Goal: Use online tool/utility: Utilize a website feature to perform a specific function

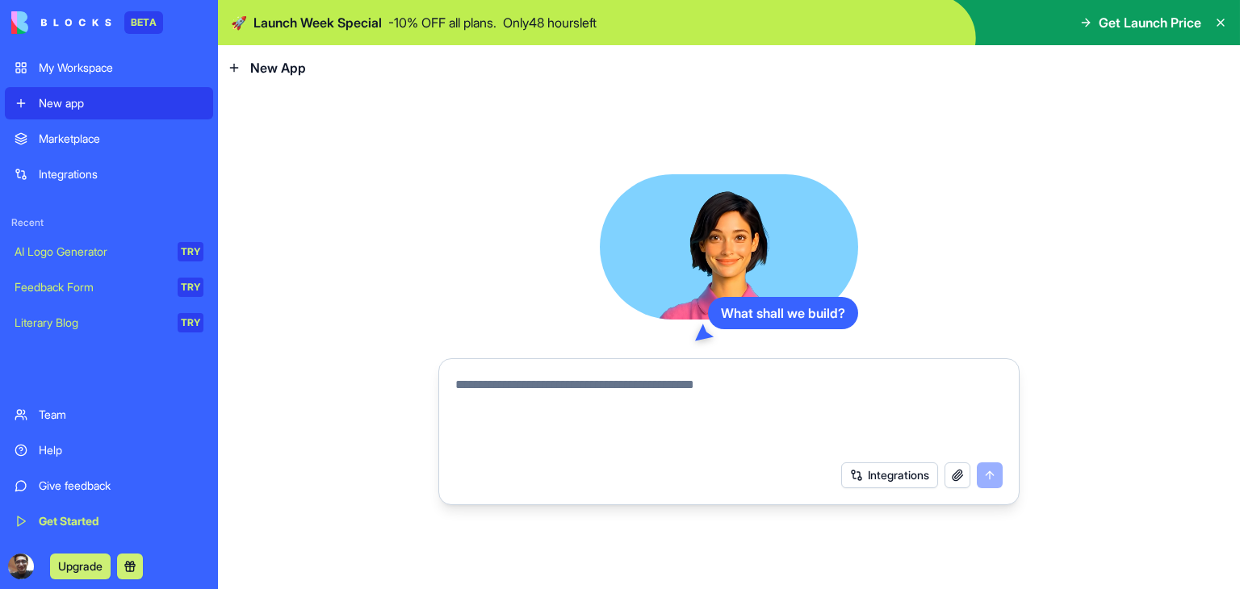
click at [732, 398] on textarea at bounding box center [728, 413] width 547 height 77
type textarea "**********"
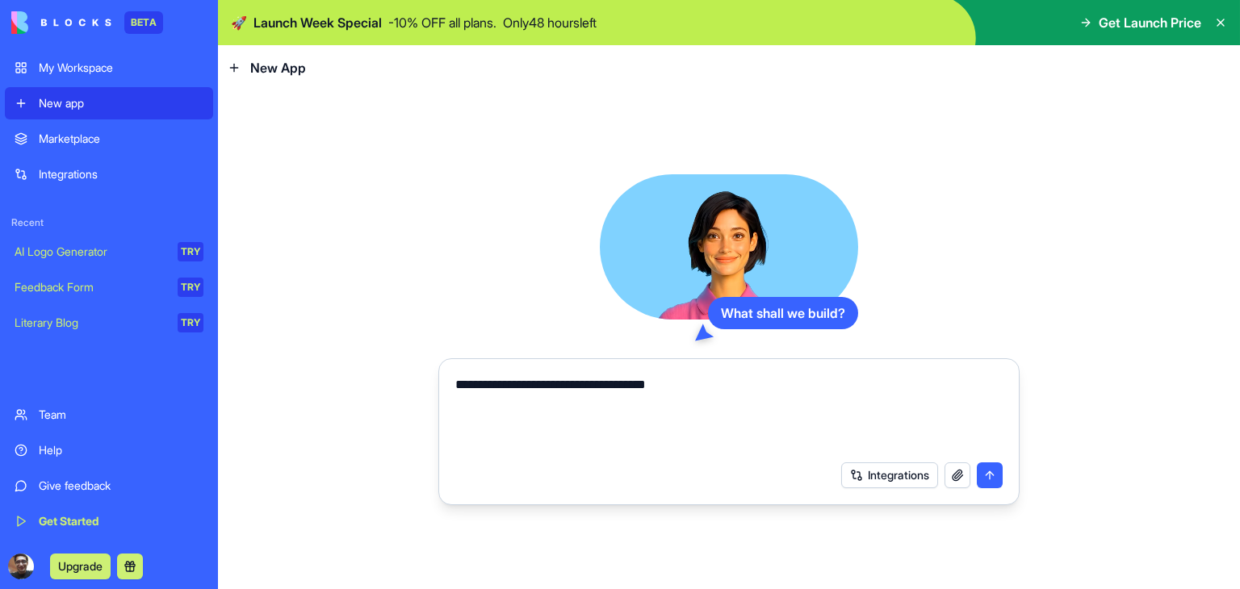
click at [995, 474] on button "submit" at bounding box center [990, 475] width 26 height 26
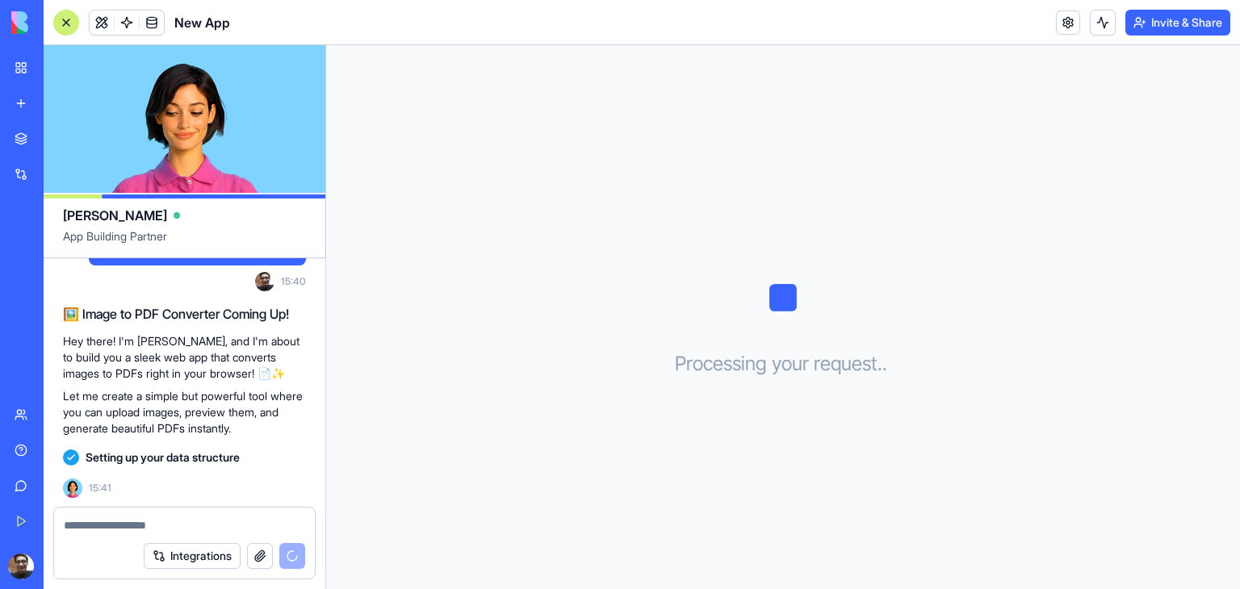
scroll to position [61, 0]
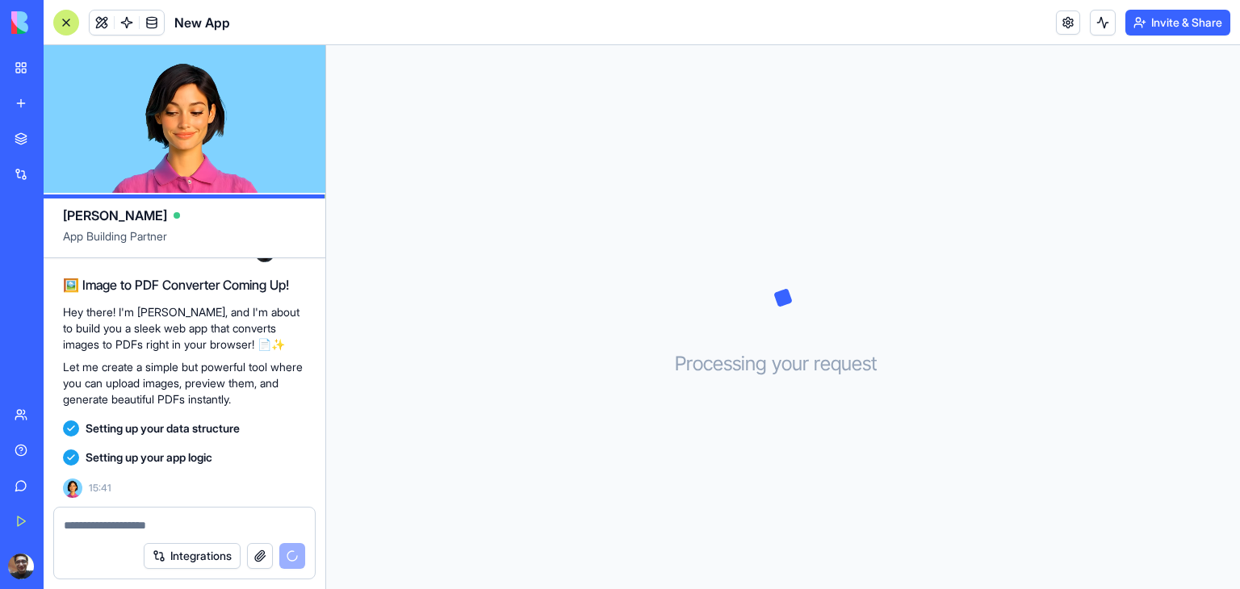
drag, startPoint x: 178, startPoint y: 418, endPoint x: 165, endPoint y: 453, distance: 36.8
click at [178, 418] on div "Setting up your data structure" at bounding box center [184, 428] width 243 height 29
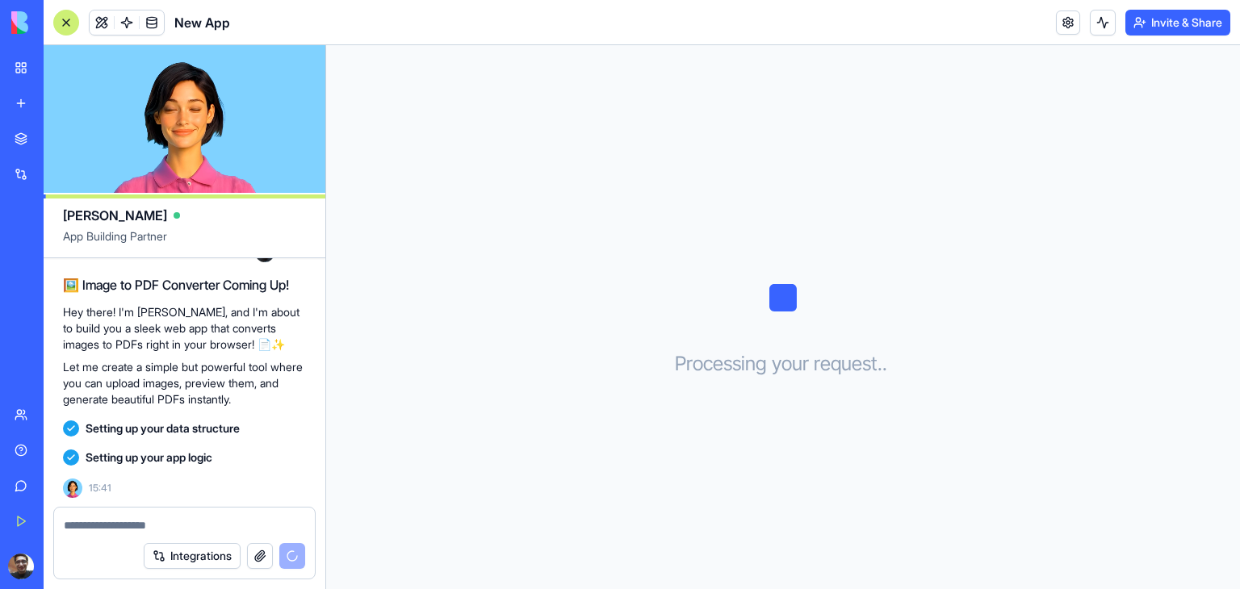
click at [165, 459] on span "Setting up your app logic" at bounding box center [149, 458] width 127 height 16
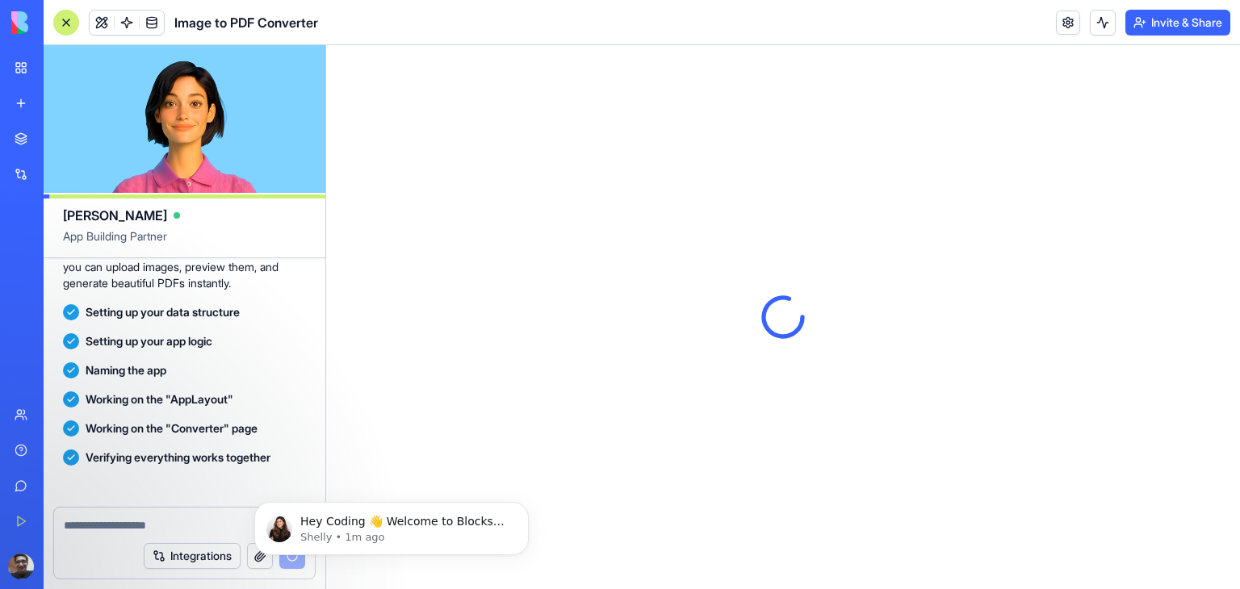
scroll to position [380, 0]
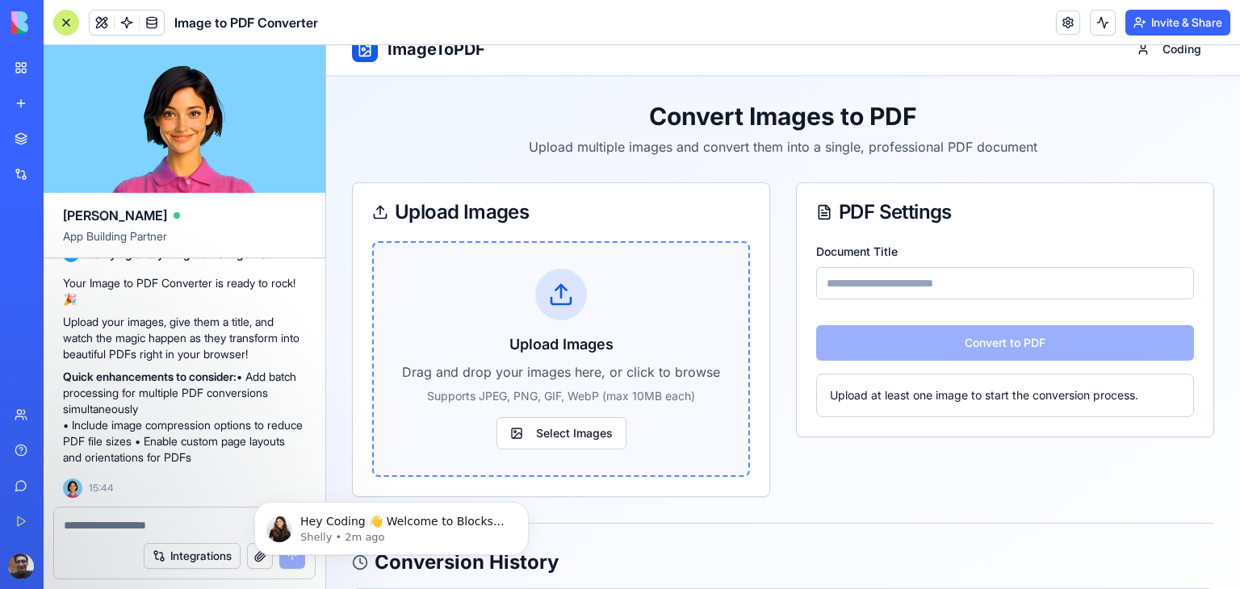
scroll to position [88, 0]
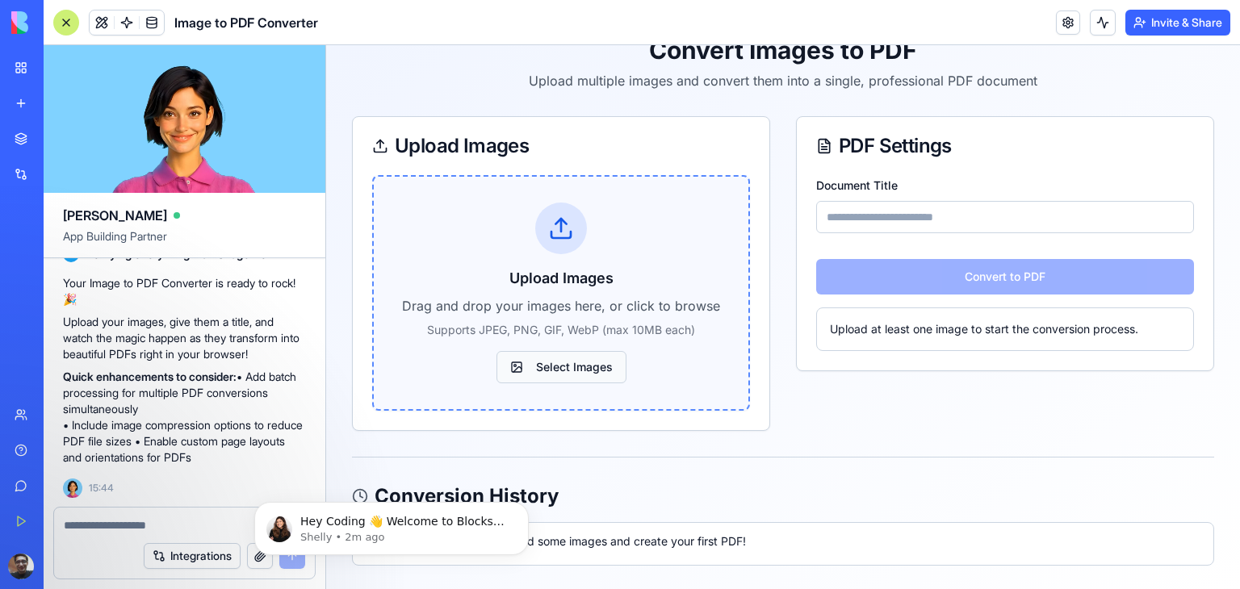
click at [583, 366] on label "Select Images" at bounding box center [561, 367] width 130 height 32
click at [326, 45] on input "Select Images" at bounding box center [326, 45] width 0 height 0
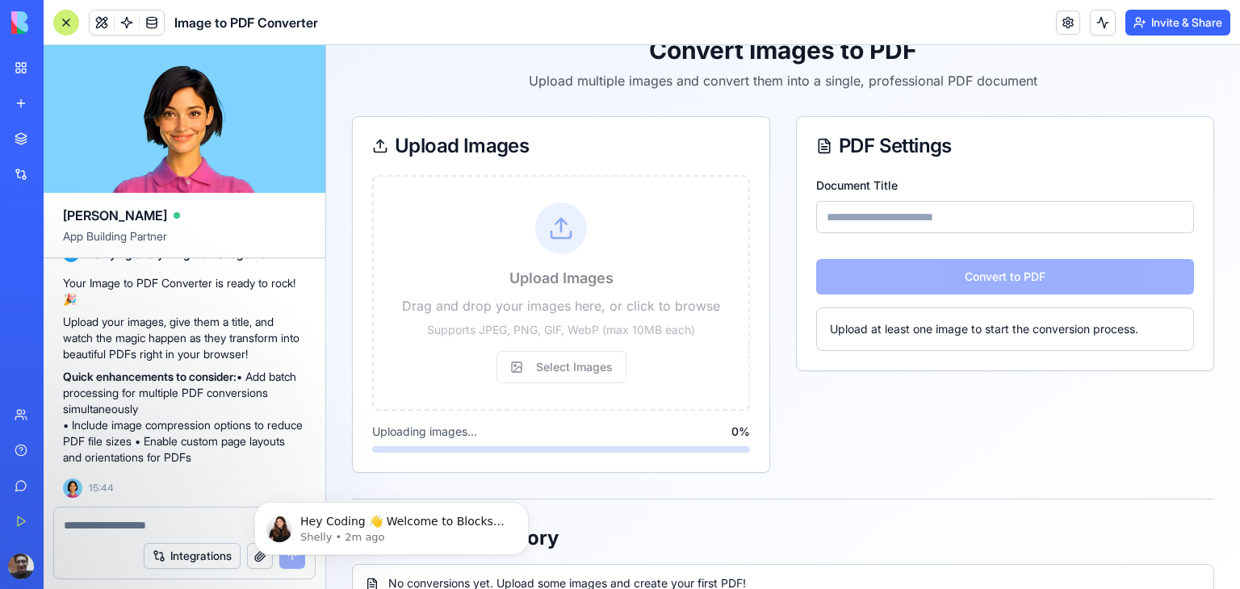
click at [943, 215] on input "Document Title" at bounding box center [1005, 217] width 378 height 32
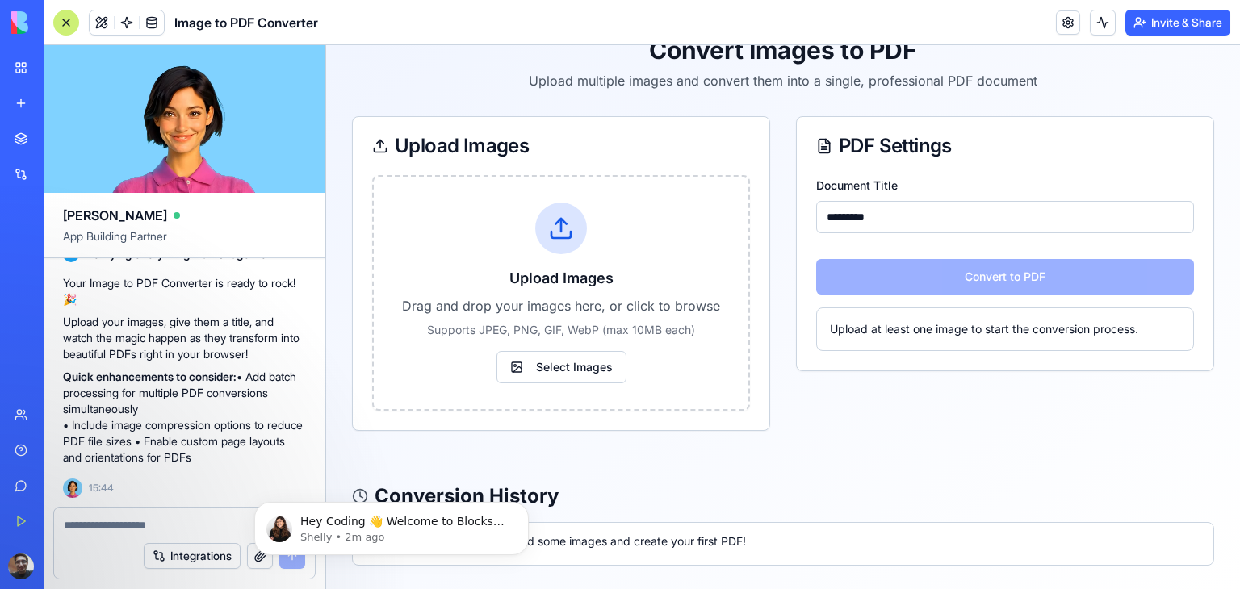
type input "*********"
click at [872, 321] on div "Upload at least one image to start the conversion process." at bounding box center [1005, 329] width 350 height 16
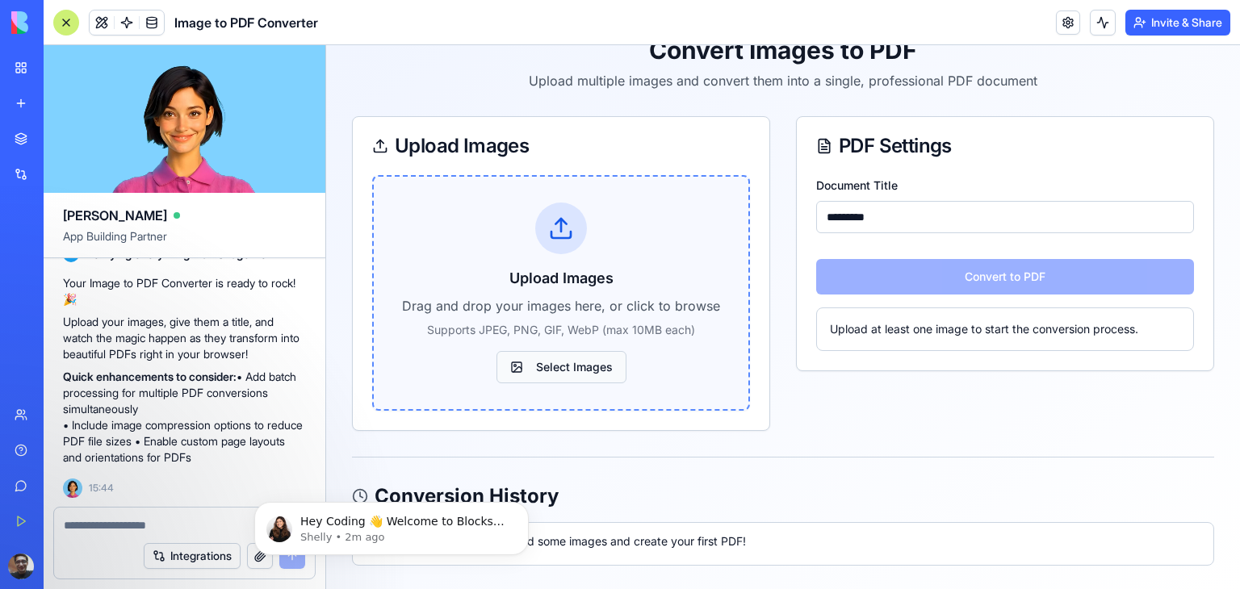
click at [592, 363] on label "Select Images" at bounding box center [561, 367] width 130 height 32
click at [326, 45] on input "Select Images" at bounding box center [326, 45] width 0 height 0
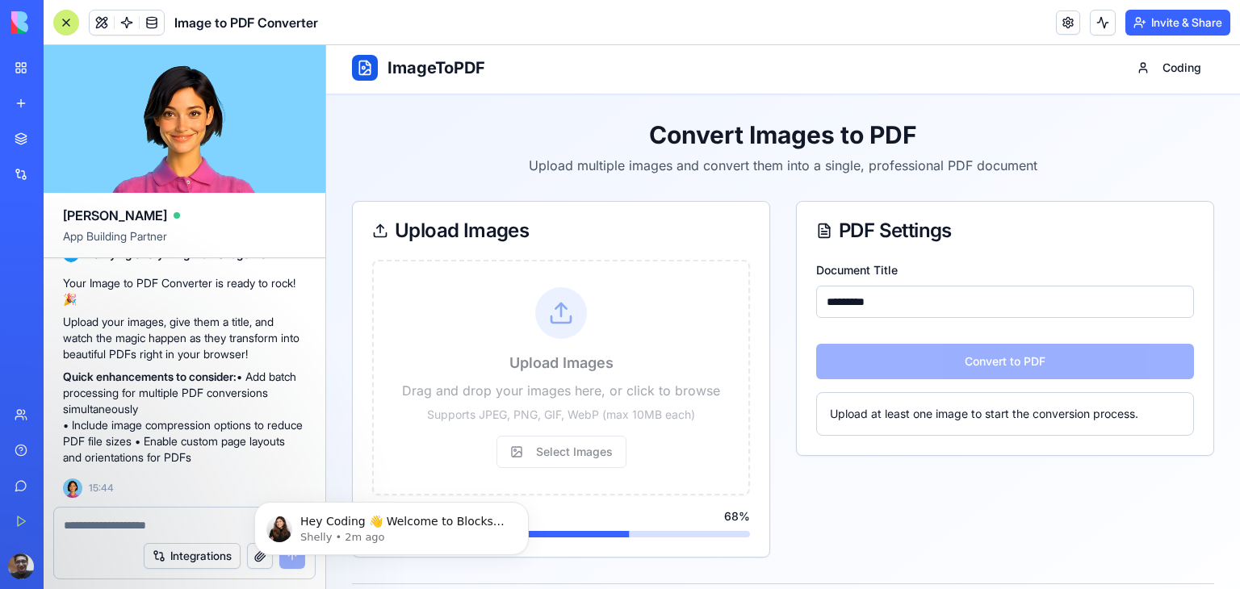
scroll to position [0, 0]
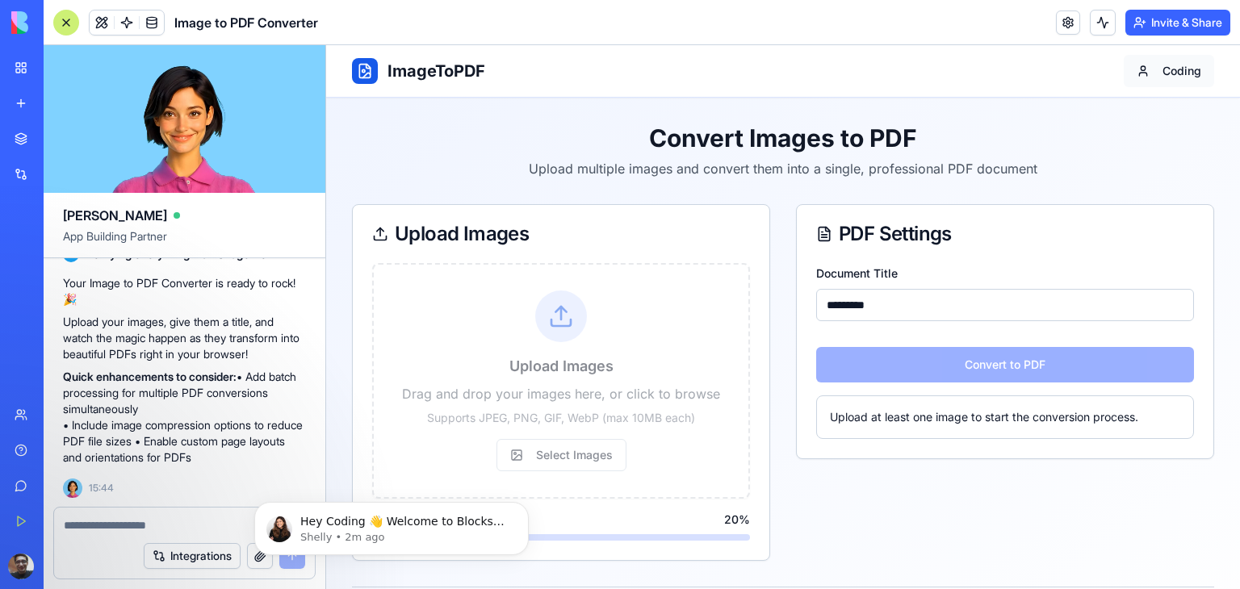
click at [1165, 75] on html "ImageToPDF Coding Convert Images to PDF Upload multiple images and convert them…" at bounding box center [783, 383] width 914 height 676
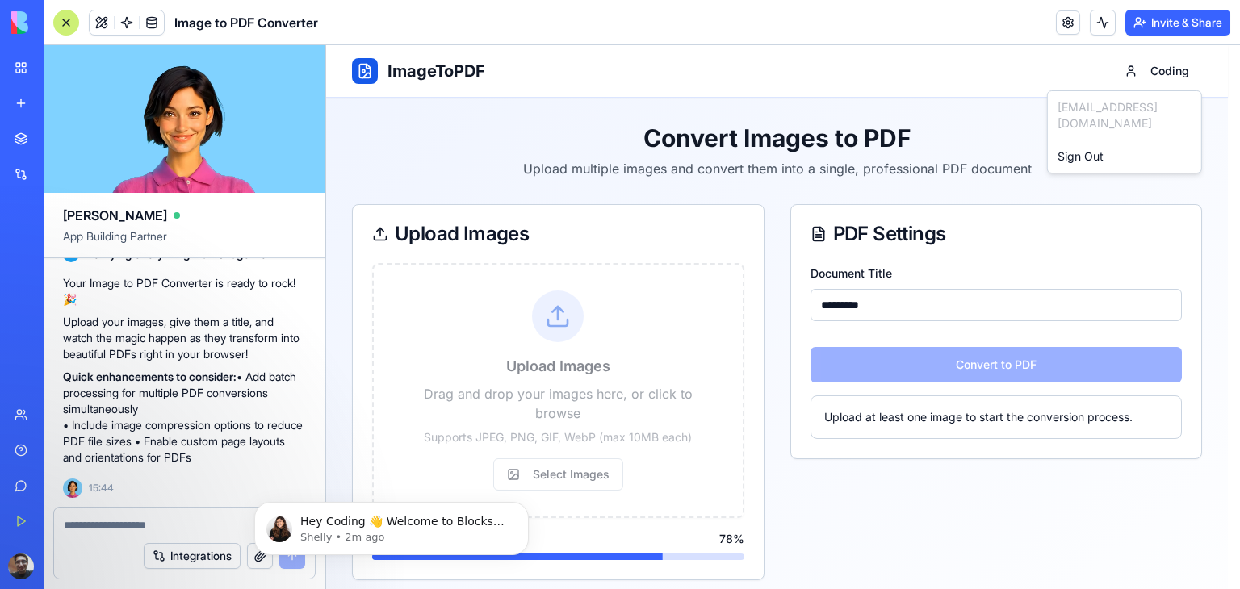
click at [910, 91] on html "ImageToPDF Coding Convert Images to PDF Upload multiple images and convert them…" at bounding box center [783, 393] width 914 height 696
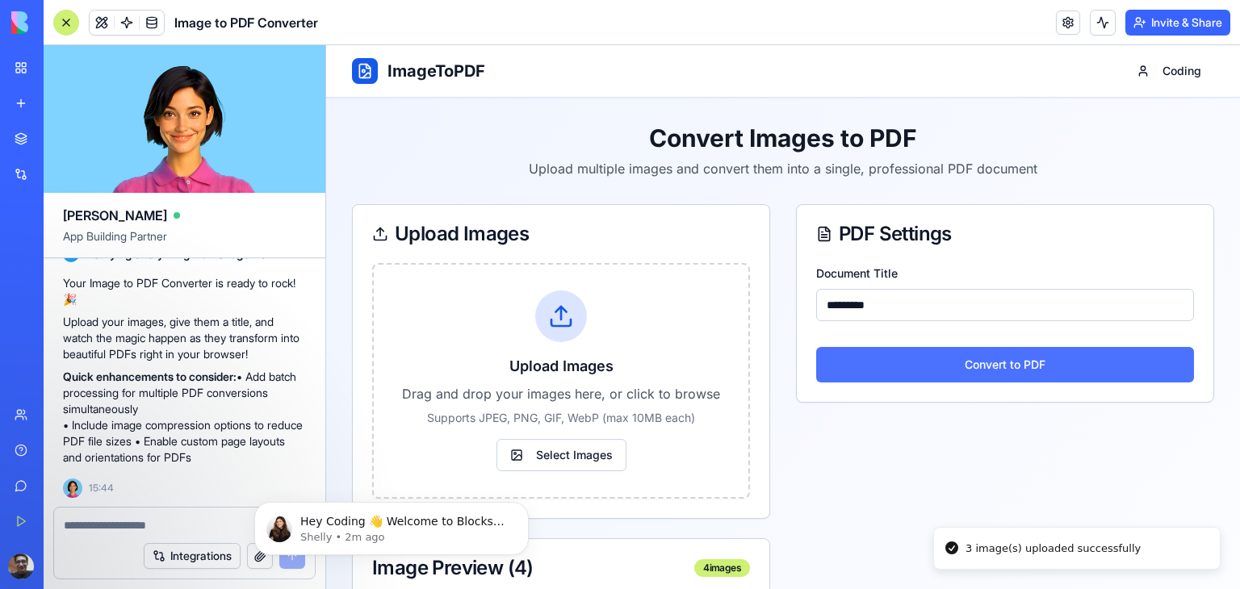
click at [888, 364] on button "Convert to PDF" at bounding box center [1005, 365] width 378 height 36
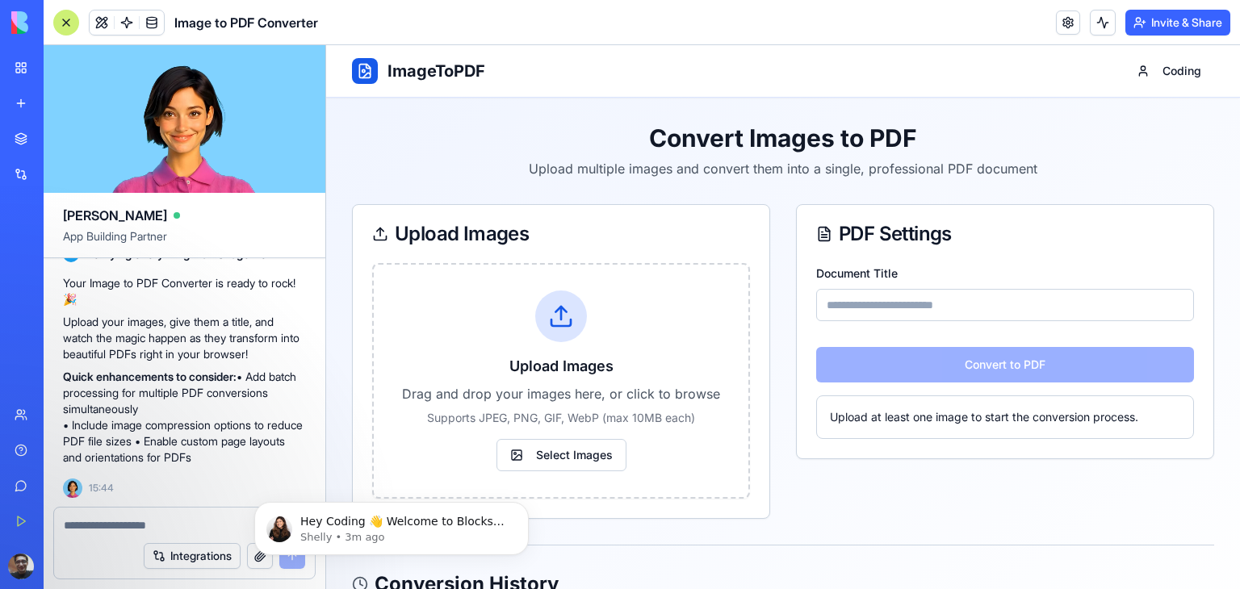
click at [72, 558] on button "Upgrade" at bounding box center [80, 567] width 61 height 26
click at [66, 572] on button "Upgrade" at bounding box center [80, 567] width 61 height 26
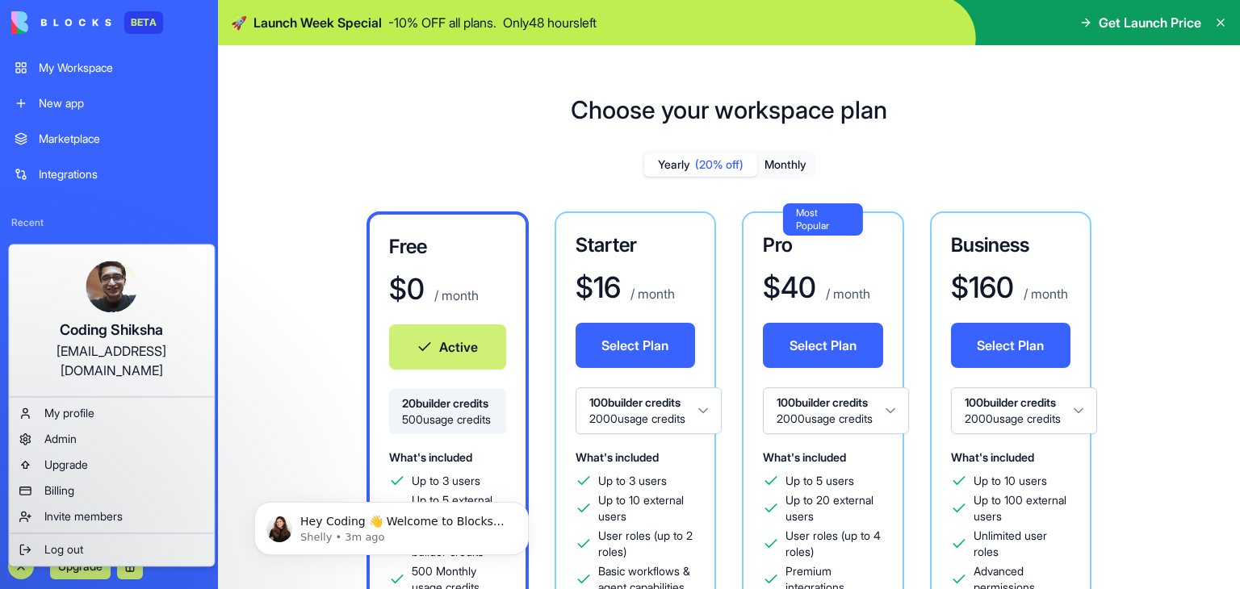
click at [310, 253] on html "BETA My Workspace New app Marketplace Integrations Recent Image to PDF Converte…" at bounding box center [620, 294] width 1240 height 589
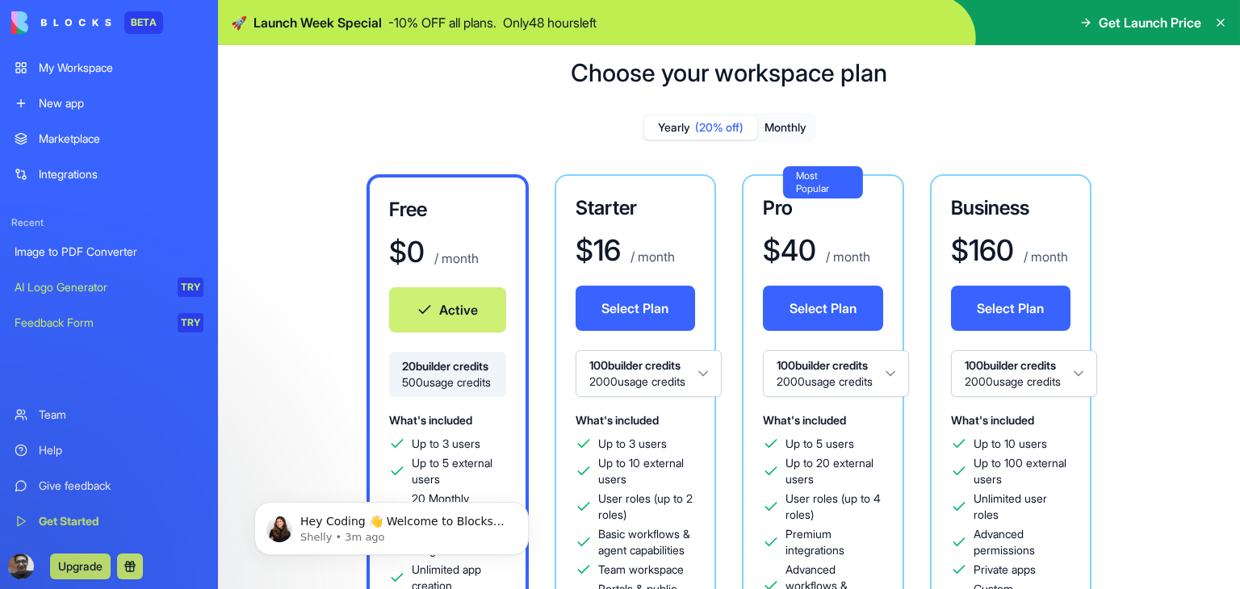
scroll to position [161, 0]
